Goal: Transaction & Acquisition: Subscribe to service/newsletter

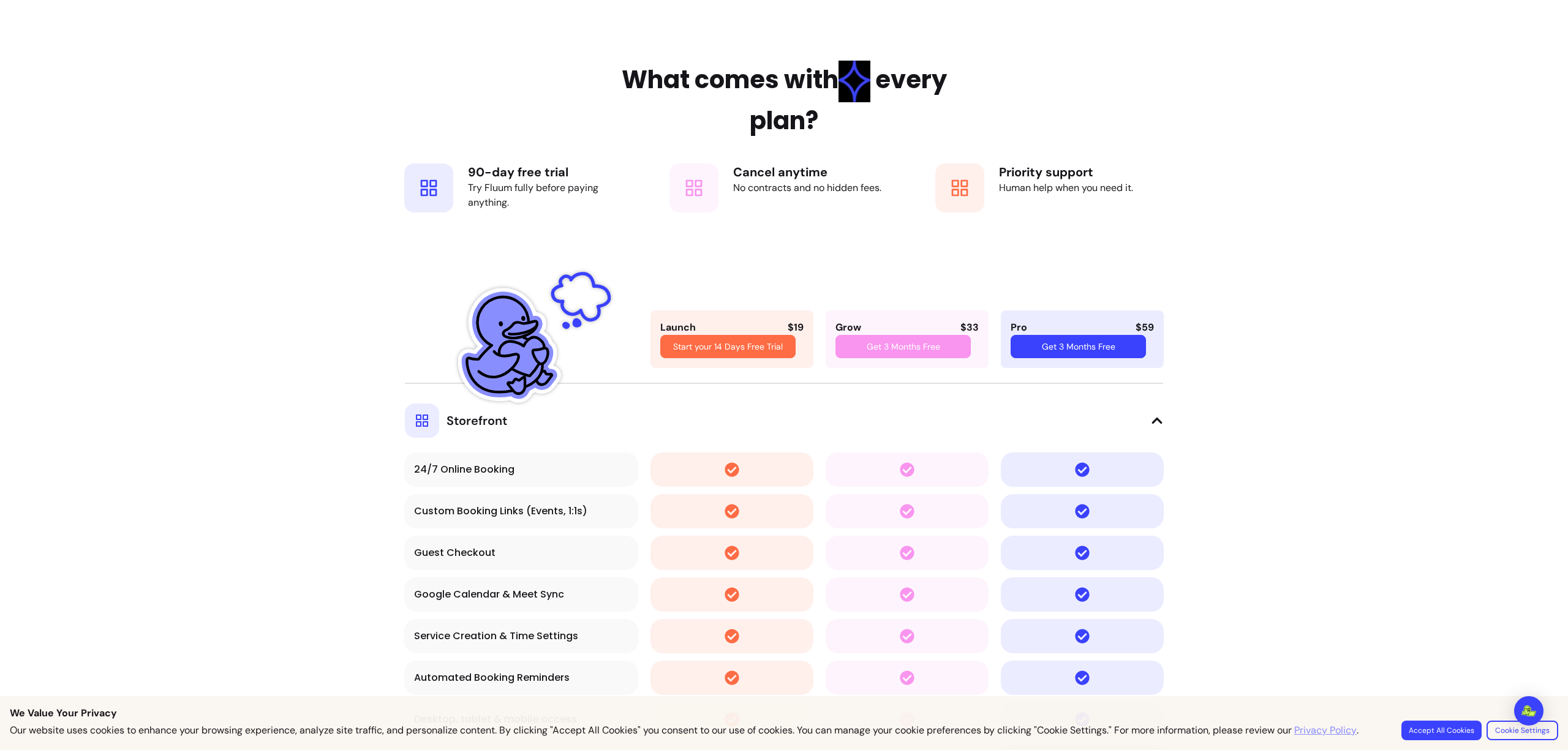
scroll to position [1981, 0]
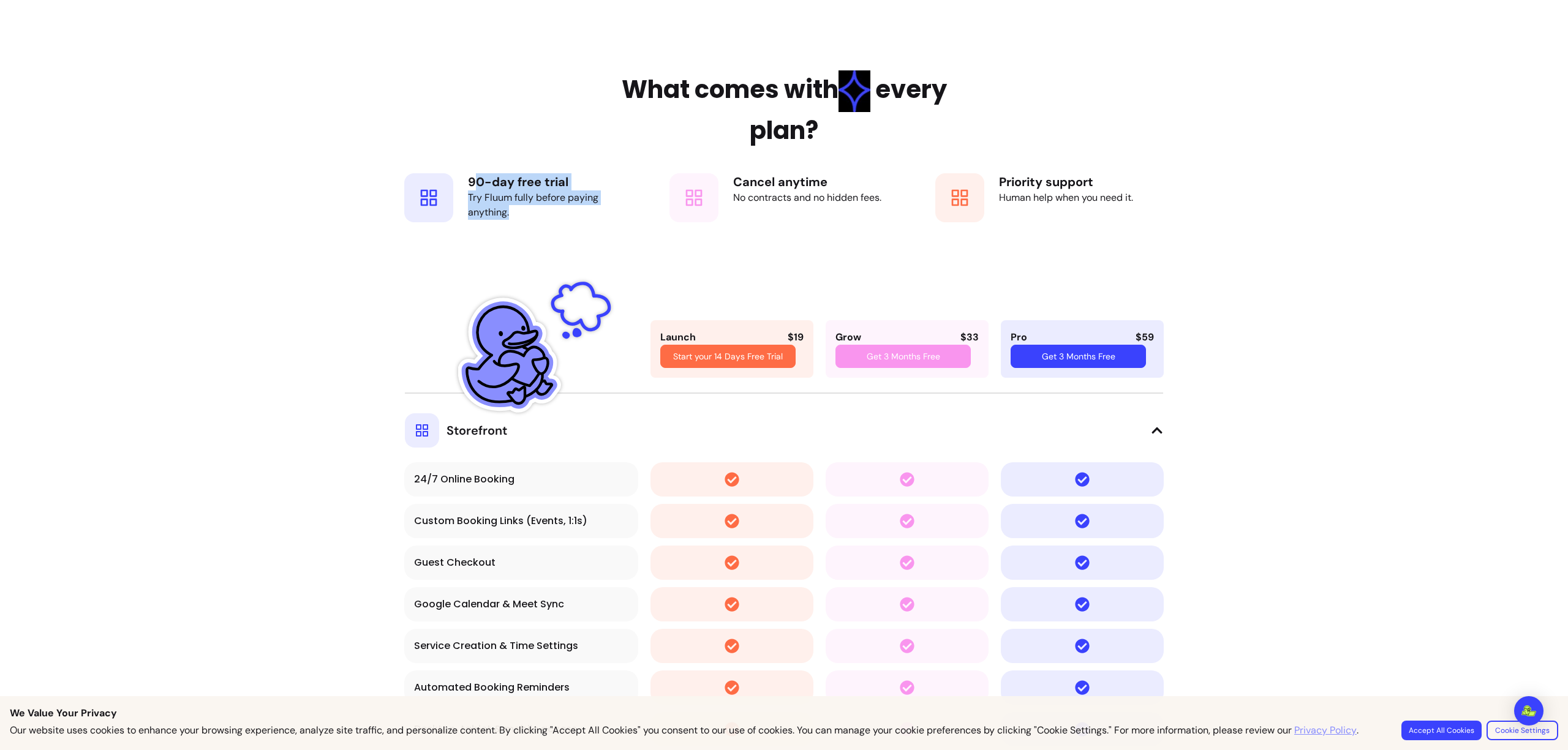
drag, startPoint x: 468, startPoint y: 181, endPoint x: 563, endPoint y: 213, distance: 100.2
click at [563, 213] on div "90 -day free trial Try Fluum fully before paying anything." at bounding box center [550, 198] width 165 height 49
click at [563, 213] on div "Try Fluum fully before paying anything." at bounding box center [550, 205] width 165 height 29
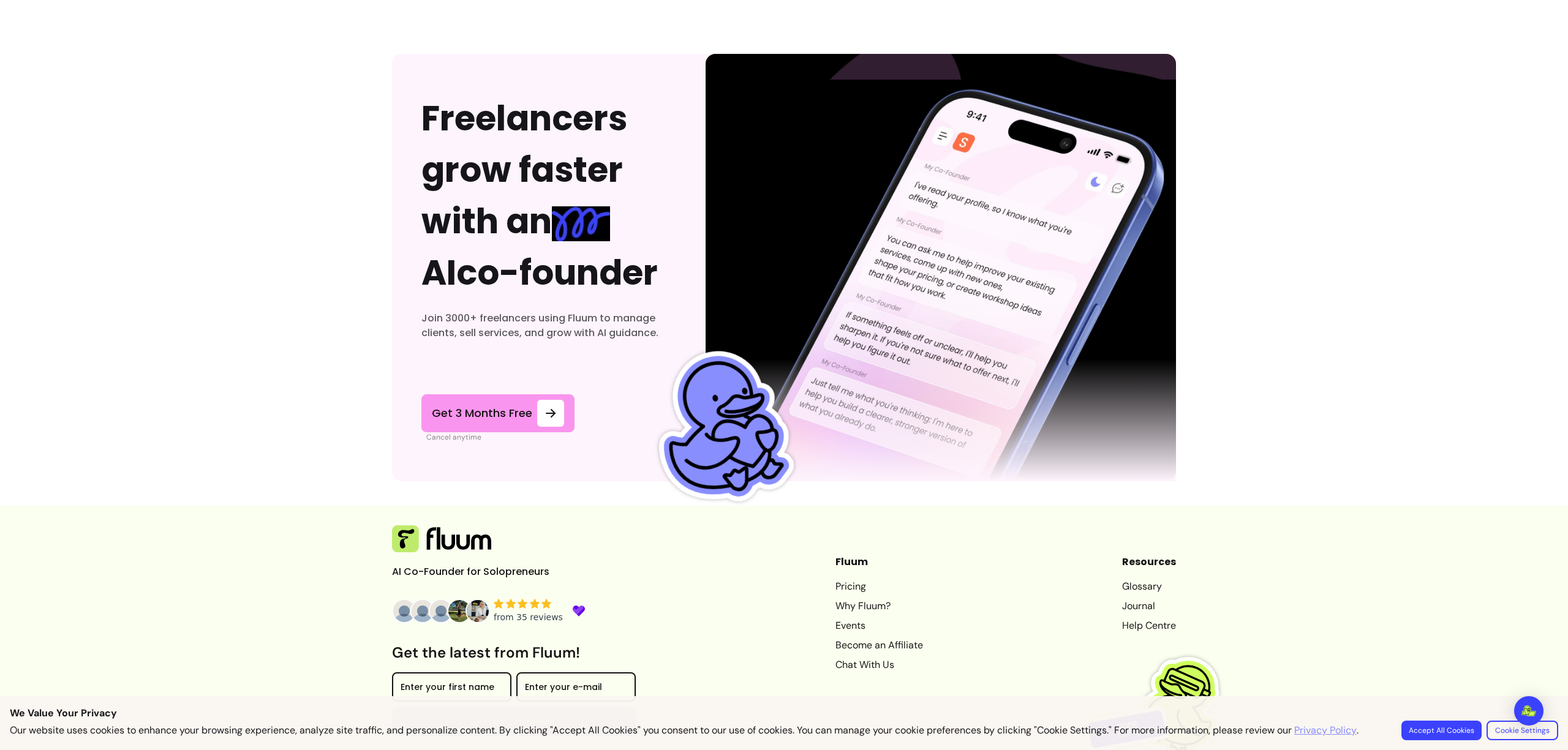
scroll to position [5736, 0]
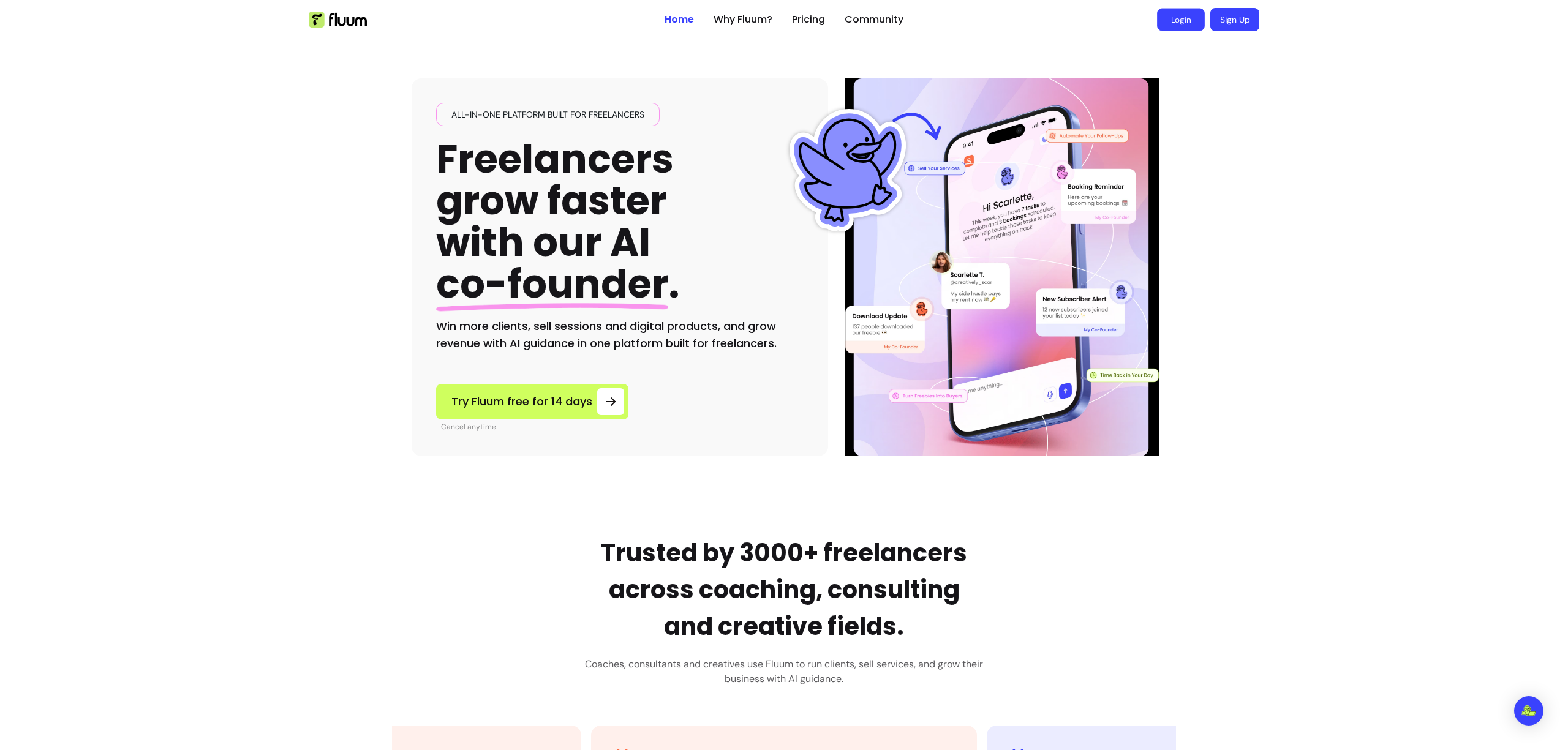
click at [1174, 21] on link "Login" at bounding box center [1181, 20] width 48 height 22
